Goal: Transaction & Acquisition: Subscribe to service/newsletter

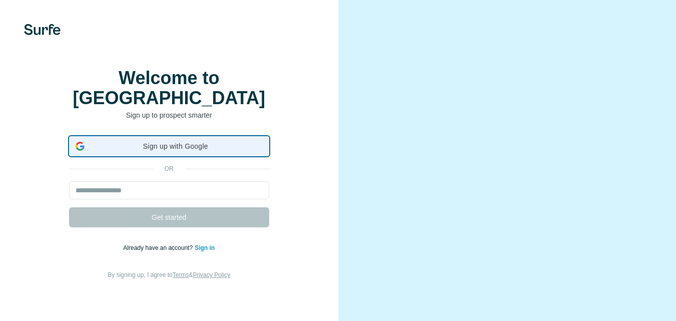
click at [192, 147] on span "Sign up with Google" at bounding box center [176, 146] width 174 height 11
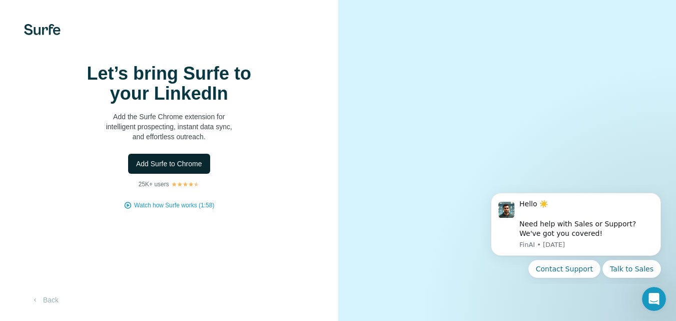
click at [148, 174] on button "Add Surfe to Chrome" at bounding box center [169, 164] width 82 height 20
